Goal: Task Accomplishment & Management: Manage account settings

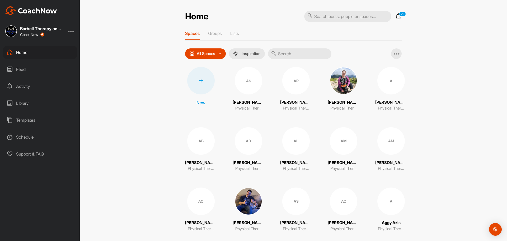
click at [71, 31] on div at bounding box center [71, 31] width 6 height 6
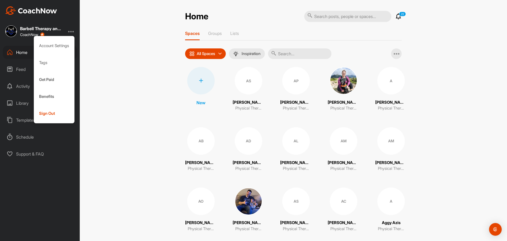
click at [50, 30] on div "Barbell Therapy and Performance" at bounding box center [41, 28] width 42 height 4
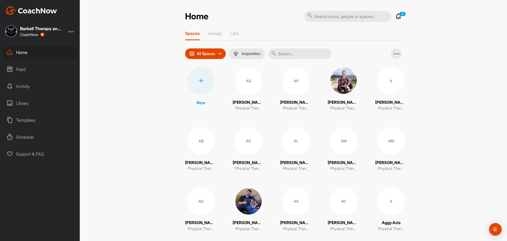
click at [31, 29] on div "Barbell Therapy and Performance" at bounding box center [41, 28] width 42 height 4
click at [302, 56] on input "text" at bounding box center [299, 53] width 63 height 11
type input "[PERSON_NAME]"
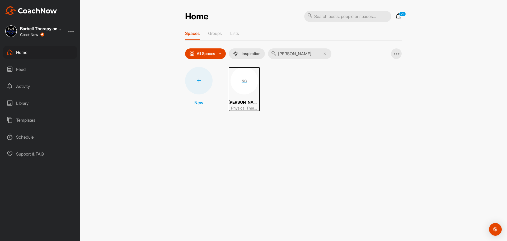
click at [246, 102] on p "[PERSON_NAME]" at bounding box center [244, 102] width 32 height 6
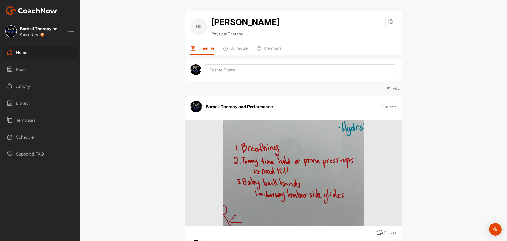
click at [389, 24] on icon at bounding box center [391, 21] width 6 height 6
click at [381, 37] on li "Space Settings" at bounding box center [375, 36] width 43 height 17
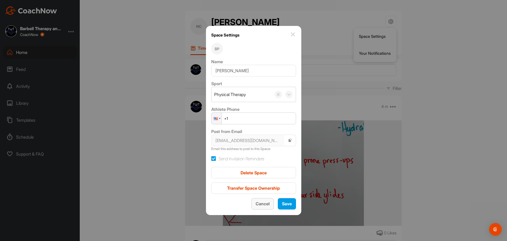
click at [259, 204] on span "Cancel" at bounding box center [263, 203] width 14 height 5
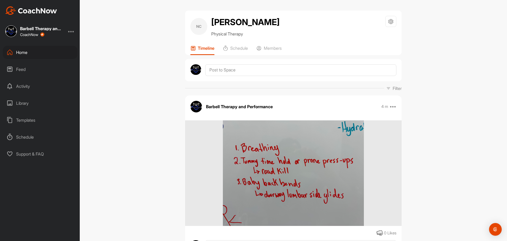
click at [77, 32] on div "Barbell Therapy and Performance CoachNow" at bounding box center [40, 31] width 80 height 12
click at [73, 31] on div at bounding box center [71, 31] width 6 height 6
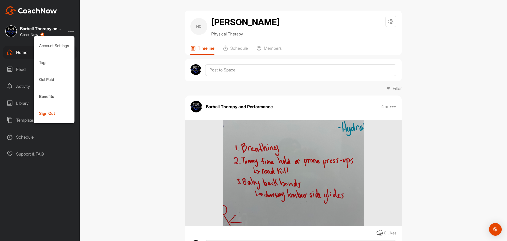
click at [91, 60] on div "NC [PERSON_NAME] Physical Therapy Space Settings Your Notifications Timeline Sc…" at bounding box center [293, 120] width 427 height 241
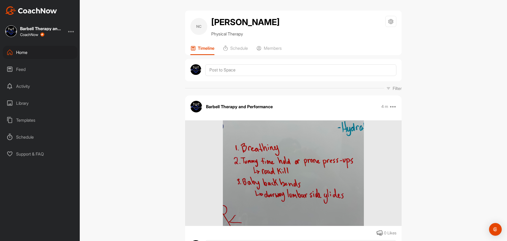
click at [22, 71] on div "Feed" at bounding box center [40, 69] width 74 height 13
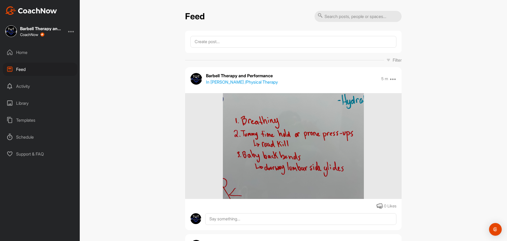
click at [217, 82] on p "In [PERSON_NAME] / Physical Therapy" at bounding box center [242, 82] width 72 height 6
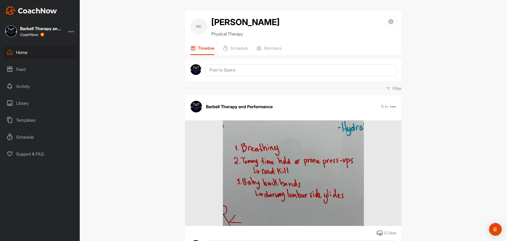
click at [222, 22] on h2 "[PERSON_NAME]" at bounding box center [245, 22] width 68 height 13
click at [192, 26] on div "NC" at bounding box center [198, 26] width 17 height 17
click at [390, 20] on icon at bounding box center [391, 21] width 6 height 6
click at [390, 21] on icon at bounding box center [391, 21] width 6 height 6
click at [280, 49] on p "Members" at bounding box center [273, 47] width 18 height 5
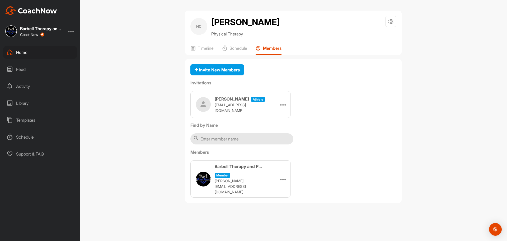
click at [280, 103] on div at bounding box center [283, 104] width 8 height 8
click at [276, 135] on li "Re-send" at bounding box center [273, 136] width 28 height 17
click at [231, 101] on h3 "[PERSON_NAME]" at bounding box center [232, 99] width 34 height 6
click at [288, 104] on div "[PERSON_NAME] athlete [EMAIL_ADDRESS][DOMAIN_NAME] Edit Re-send Copy Link" at bounding box center [240, 104] width 100 height 27
click at [282, 106] on icon at bounding box center [283, 104] width 6 height 6
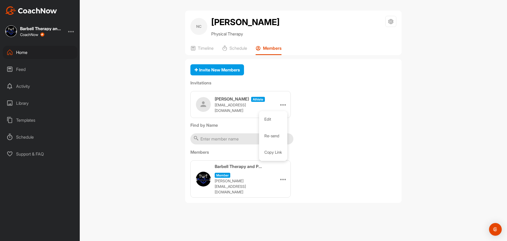
click at [273, 120] on li "Edit" at bounding box center [273, 119] width 28 height 17
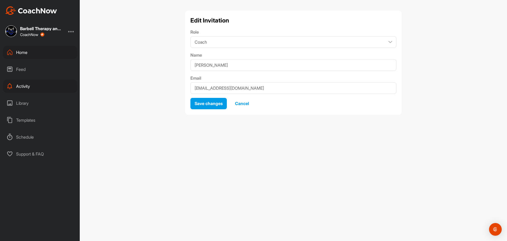
click at [244, 102] on span "Cancel" at bounding box center [242, 103] width 14 height 5
